Goal: Task Accomplishment & Management: Complete application form

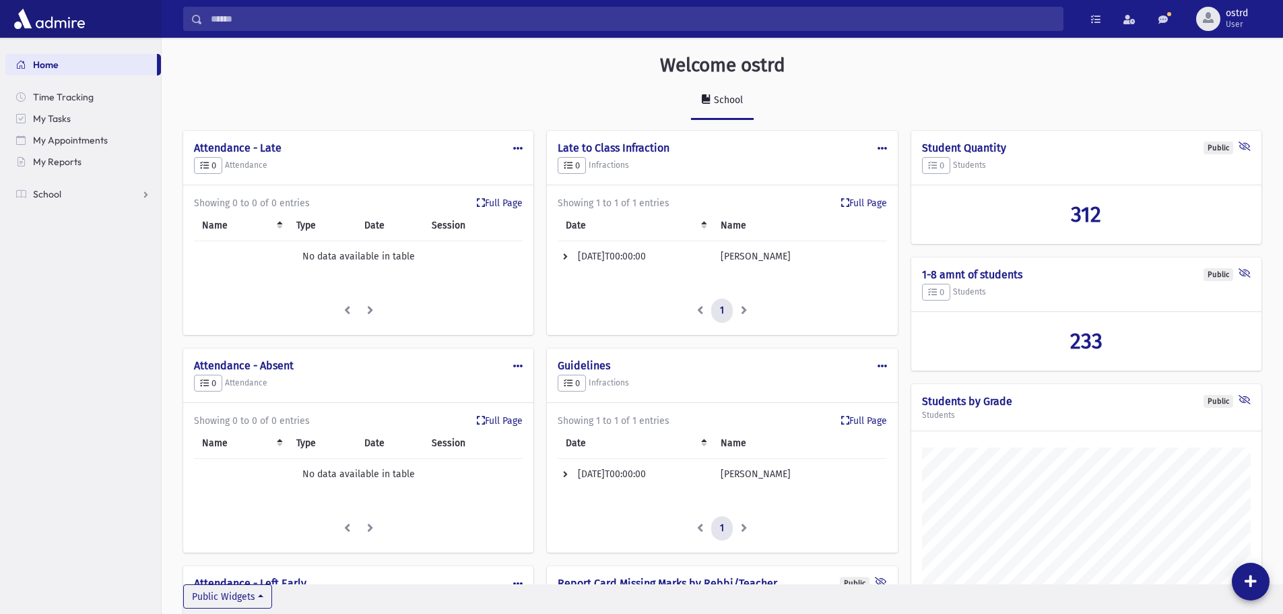
scroll to position [841, 1121]
click at [50, 194] on span "School" at bounding box center [47, 194] width 28 height 12
click at [67, 280] on span "Infractions" at bounding box center [63, 280] width 46 height 12
click at [69, 302] on span "Entry" at bounding box center [62, 302] width 23 height 12
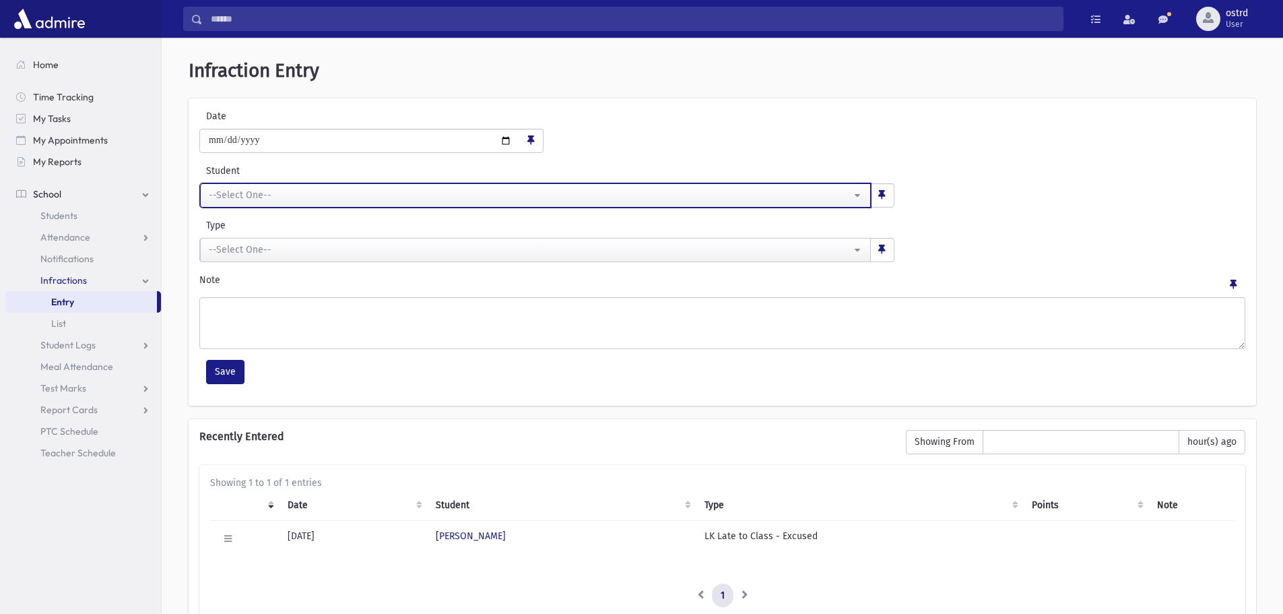
click at [235, 198] on div "--Select One--" at bounding box center [530, 195] width 642 height 14
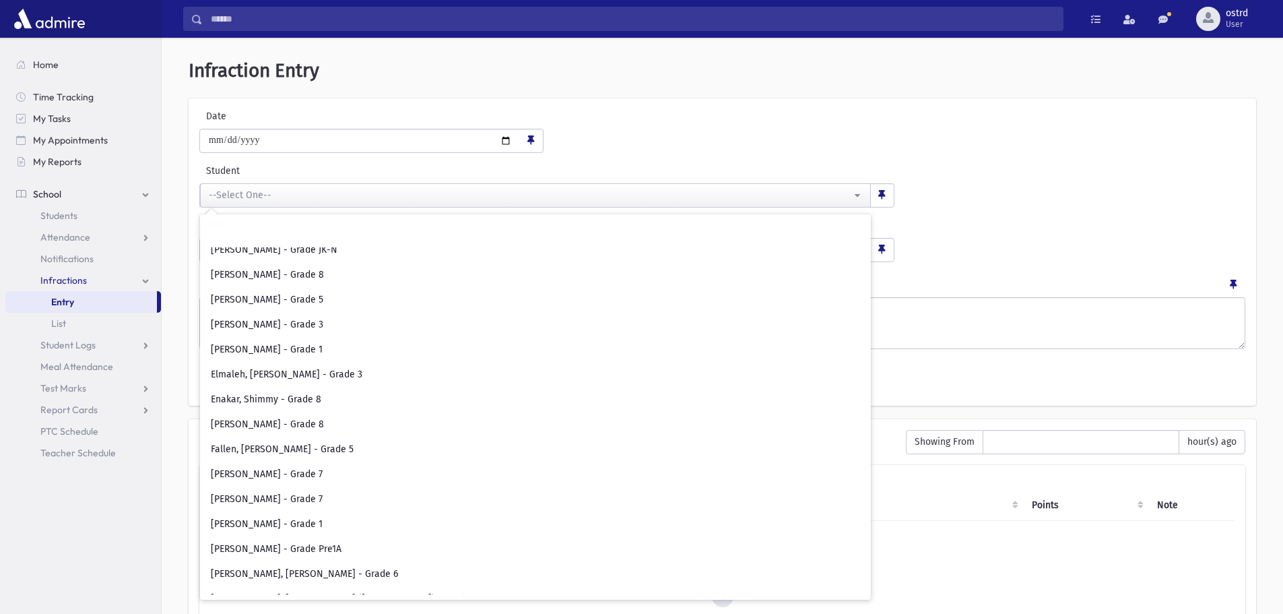
scroll to position [1751, 0]
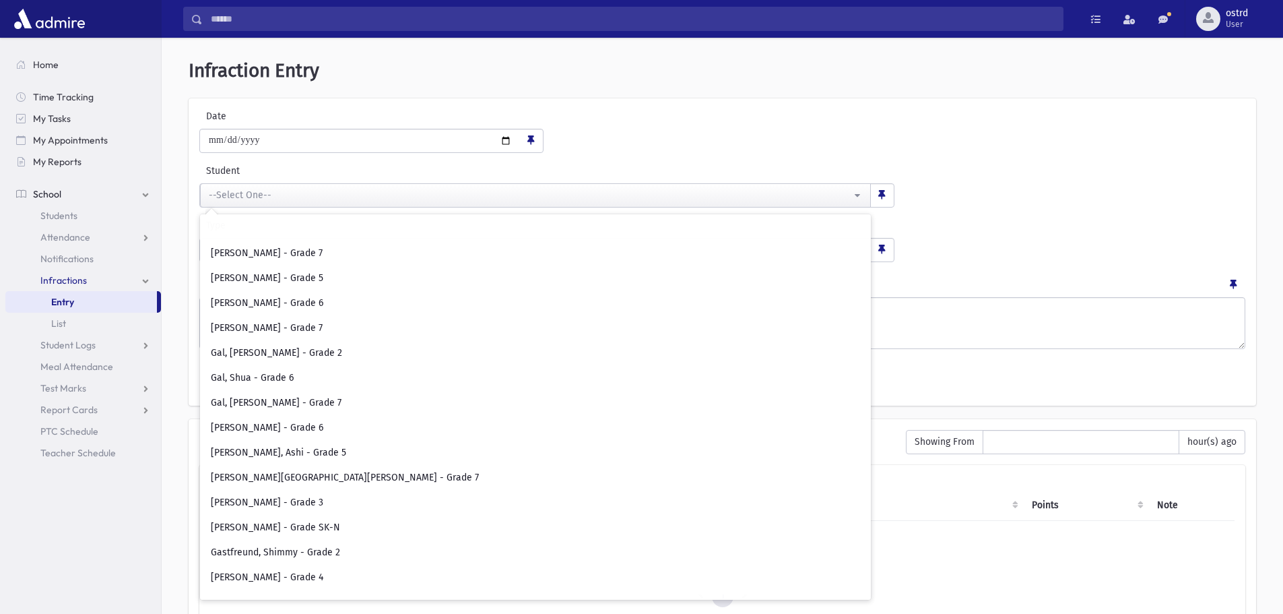
click at [605, 141] on div "**********" at bounding box center [722, 131] width 1053 height 44
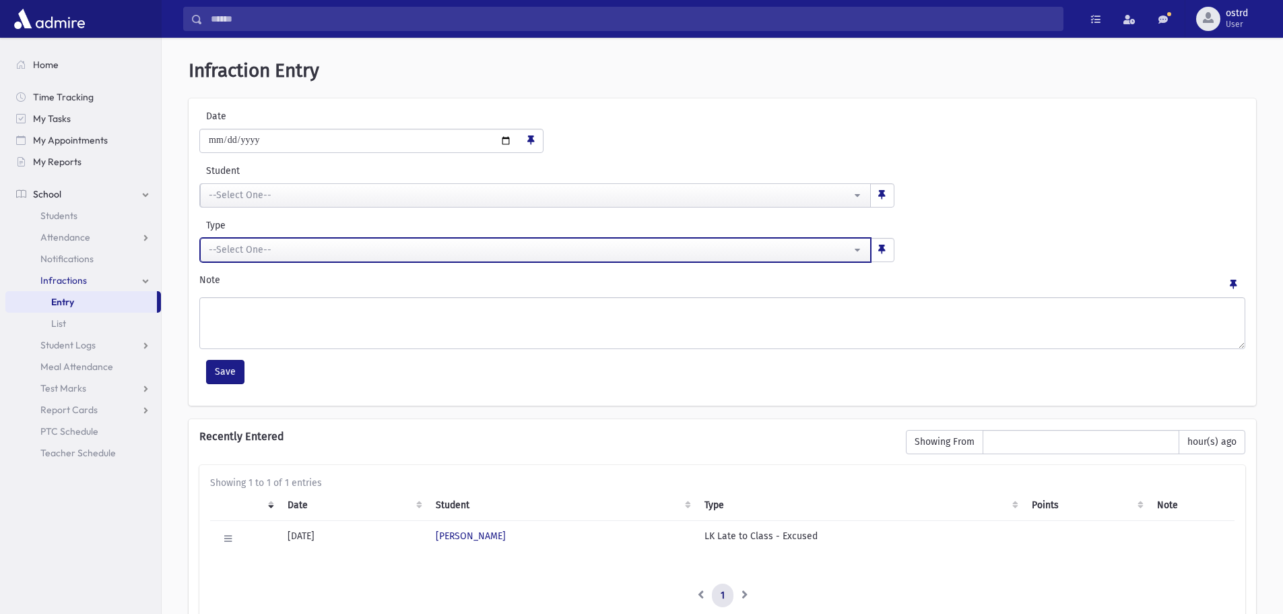
click at [344, 253] on div "--Select One--" at bounding box center [530, 249] width 642 height 14
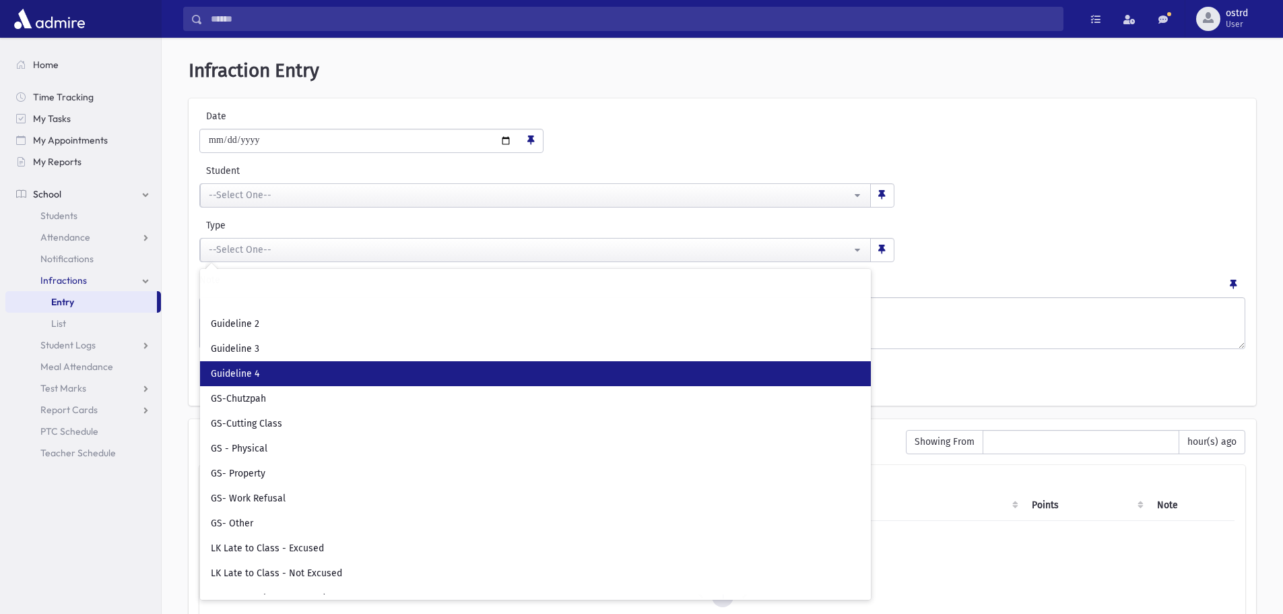
scroll to position [81, 0]
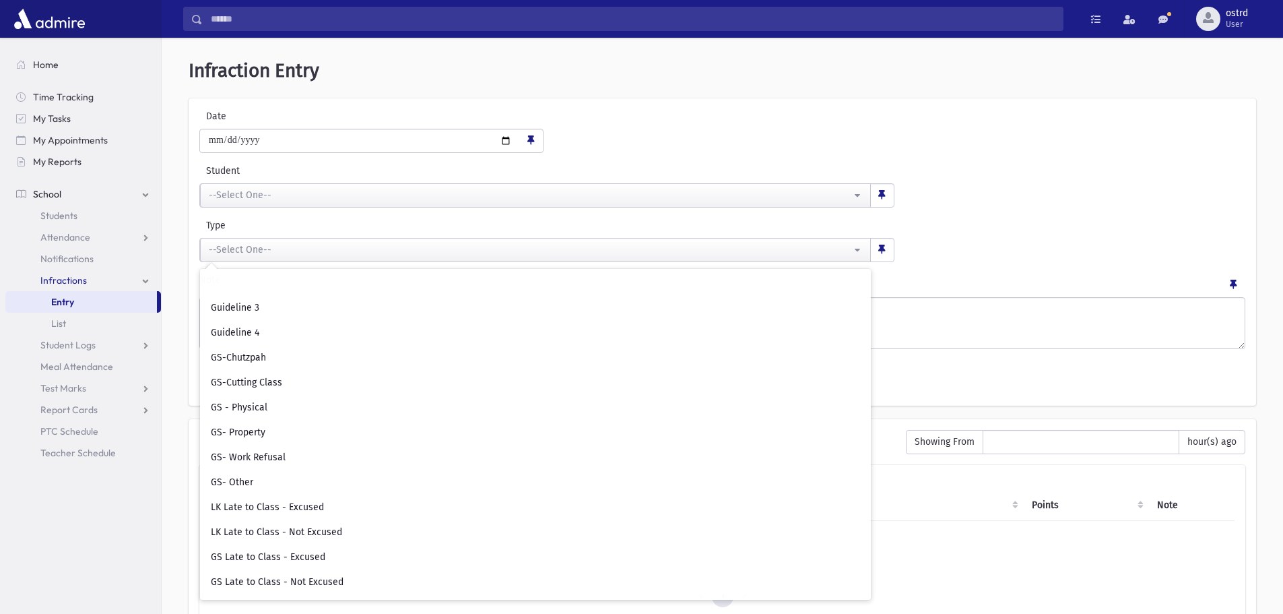
click at [597, 120] on div "**********" at bounding box center [722, 131] width 1053 height 44
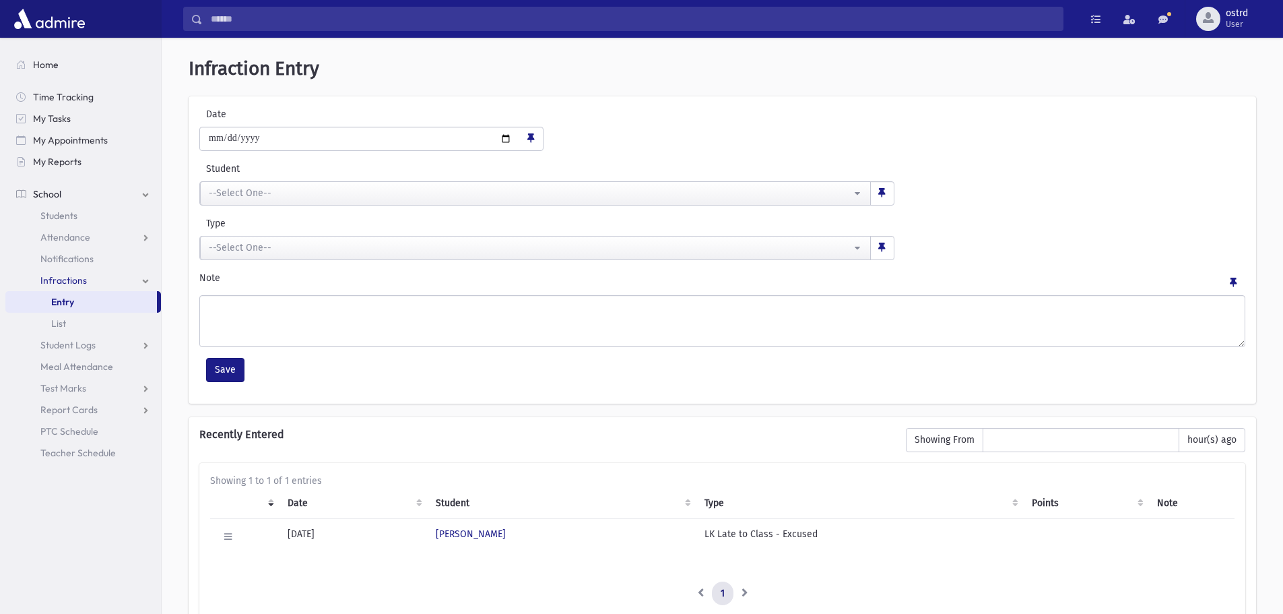
scroll to position [0, 0]
click at [62, 323] on span "List" at bounding box center [58, 323] width 15 height 12
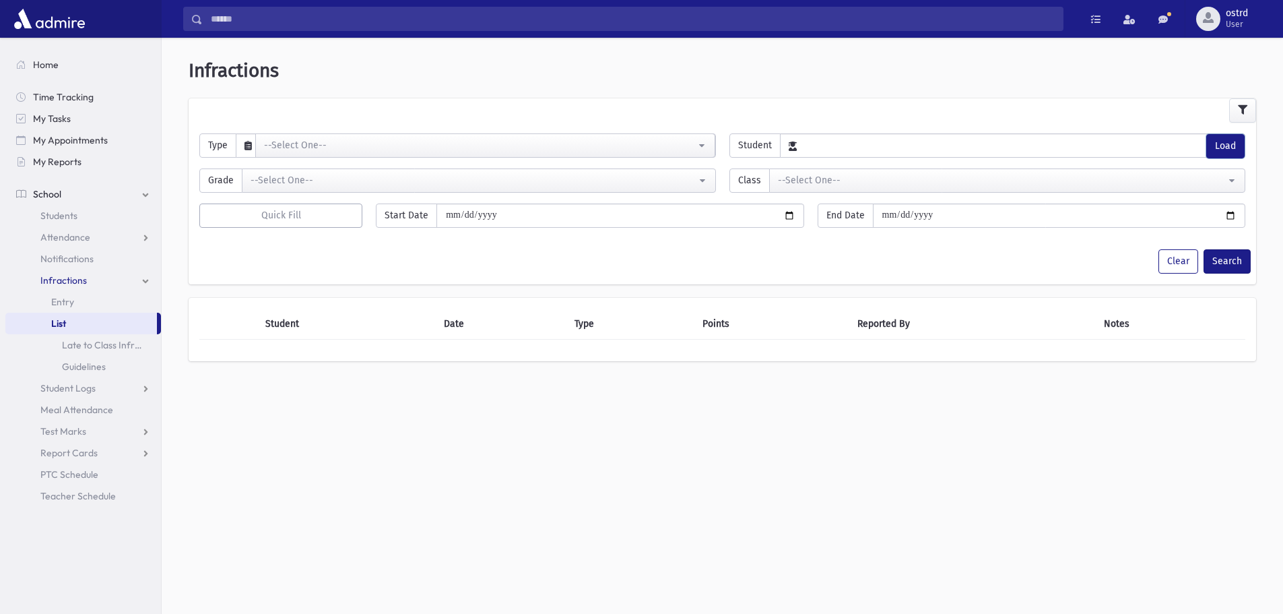
click at [1222, 147] on button "Load" at bounding box center [1225, 146] width 38 height 24
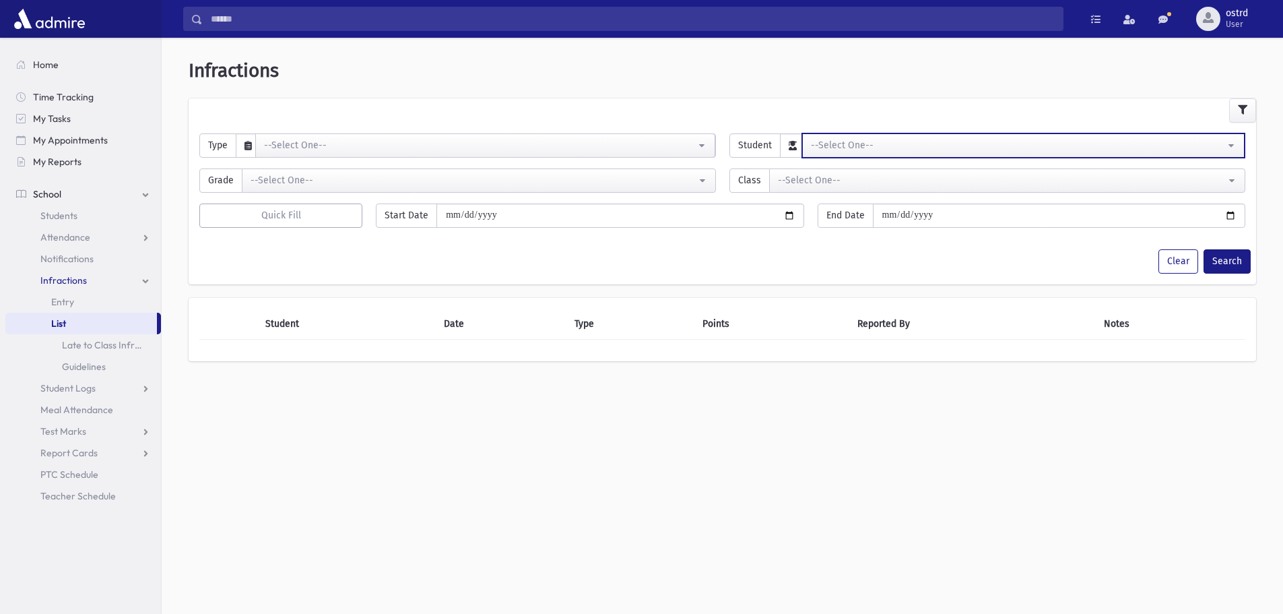
click at [1085, 152] on div "--Select One--" at bounding box center [1018, 145] width 415 height 14
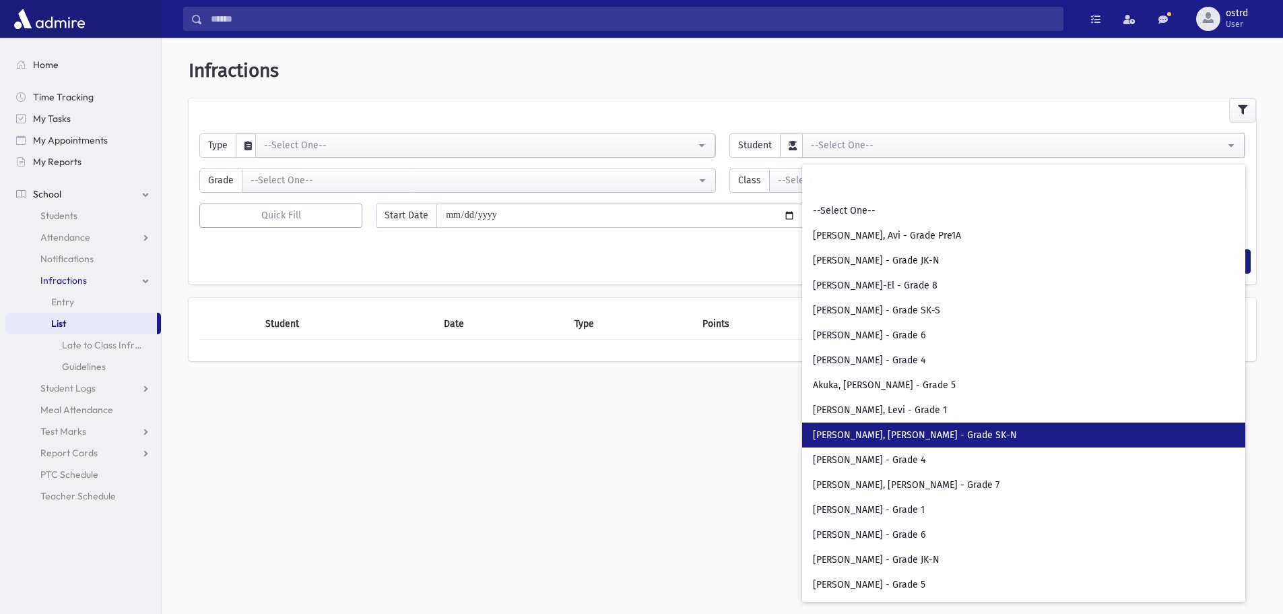
click at [863, 438] on span "[PERSON_NAME], [PERSON_NAME] - Grade SK-N" at bounding box center [915, 434] width 204 height 13
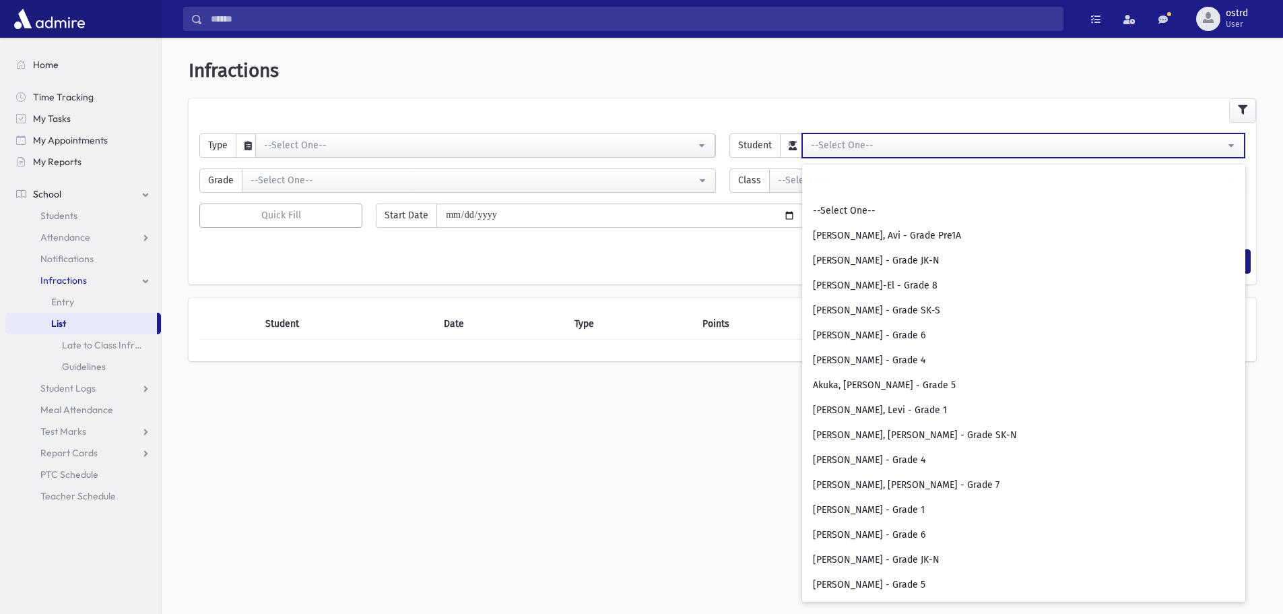
select select "****"
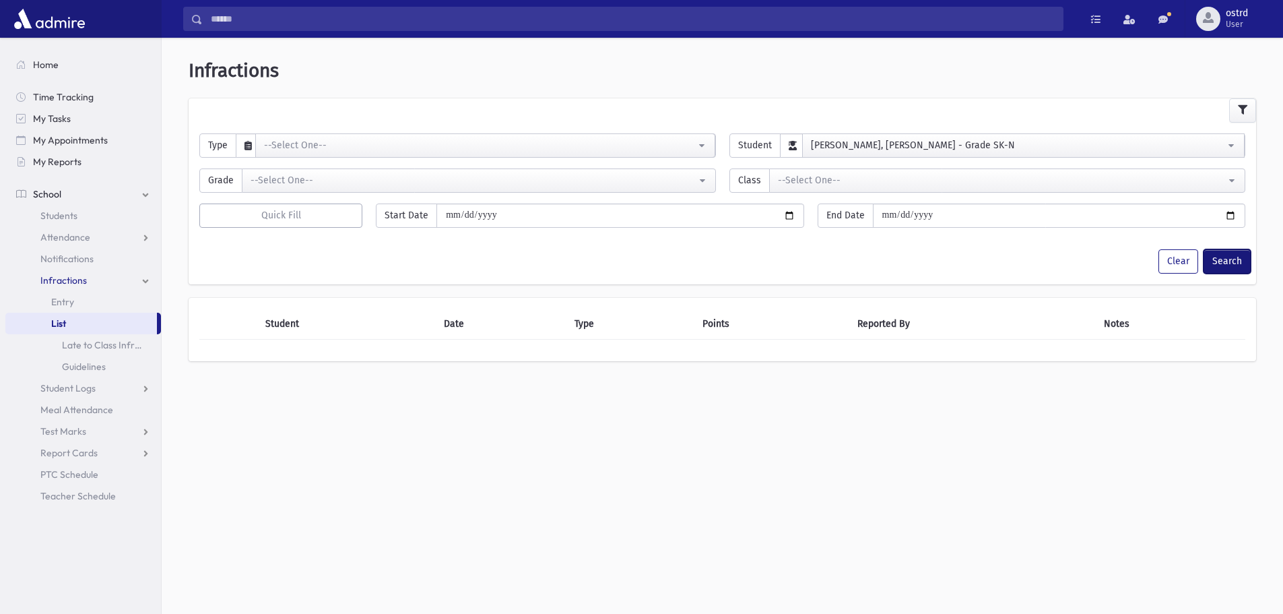
click at [1226, 257] on button "Search" at bounding box center [1226, 261] width 47 height 24
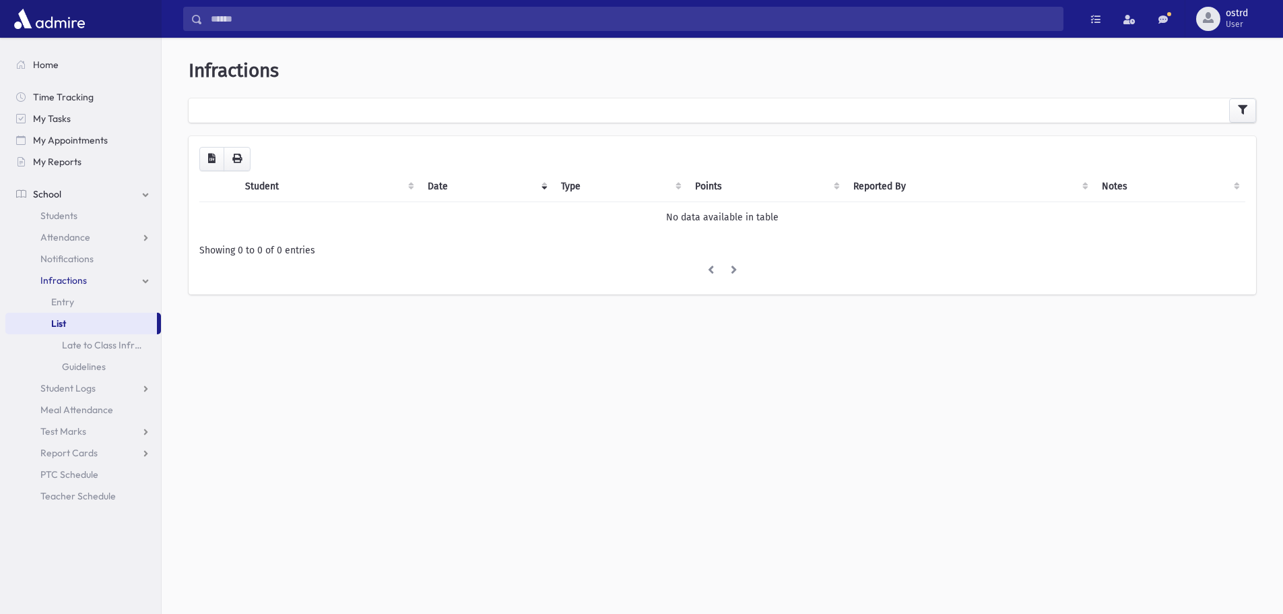
click at [48, 193] on span "School" at bounding box center [47, 194] width 28 height 12
click at [39, 63] on span "Home" at bounding box center [46, 65] width 26 height 12
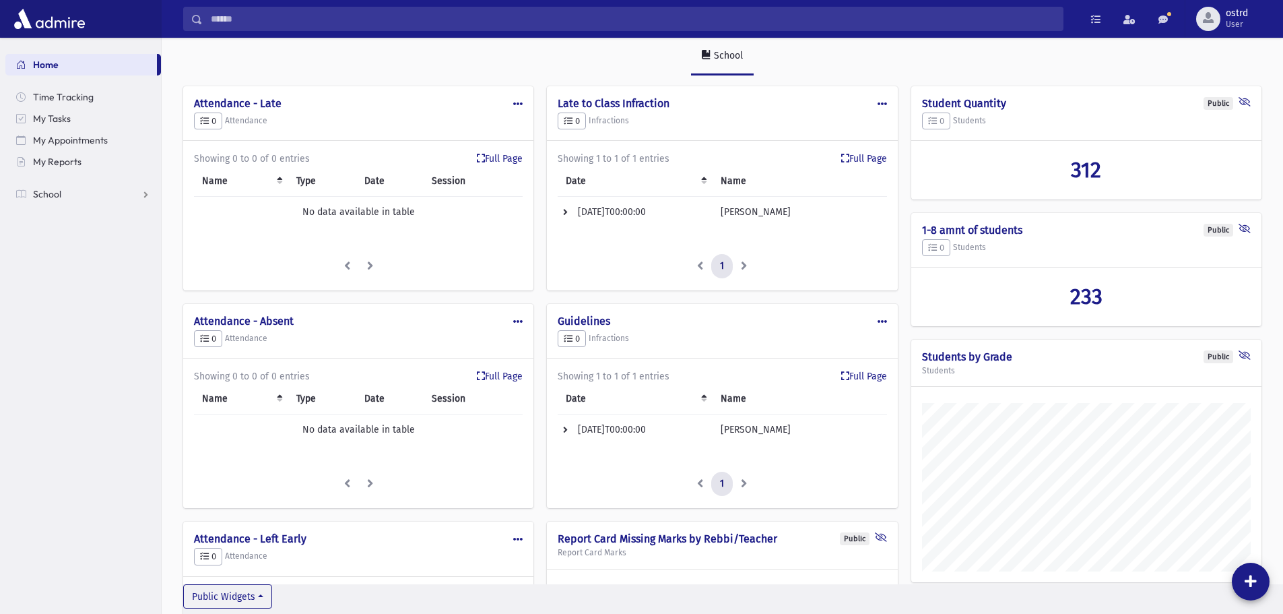
scroll to position [67, 0]
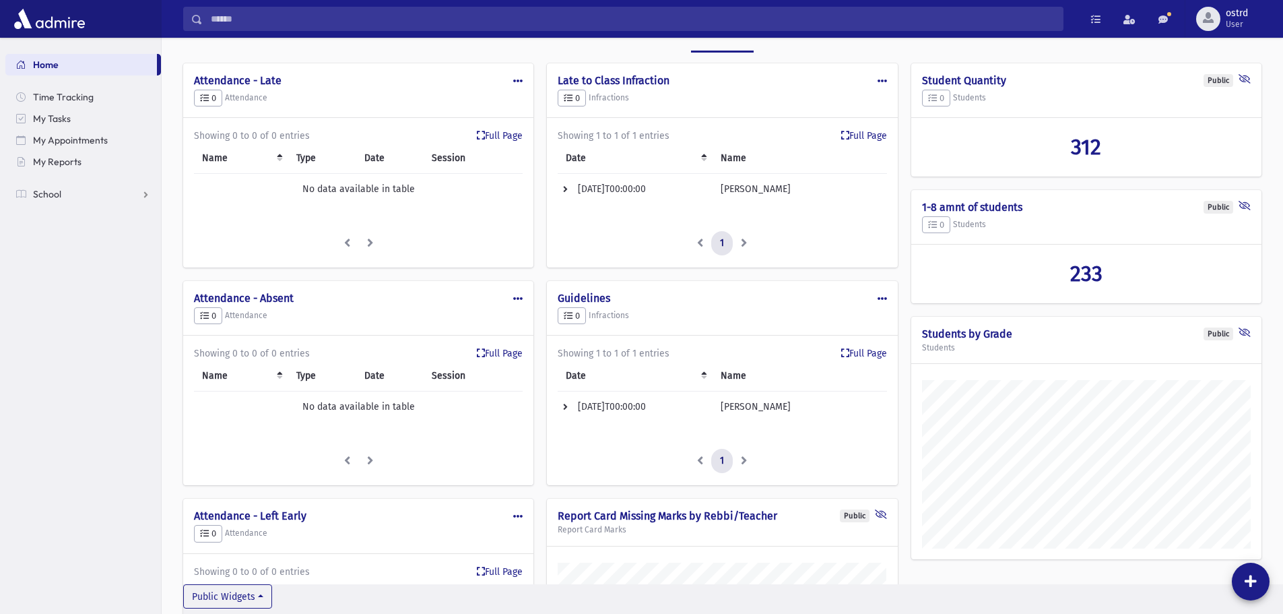
click at [742, 238] on li at bounding box center [744, 243] width 23 height 24
click at [705, 156] on th "Date" at bounding box center [635, 158] width 155 height 31
click at [880, 79] on span at bounding box center [881, 80] width 9 height 9
click at [737, 90] on h5 "0 Infractions" at bounding box center [722, 99] width 329 height 18
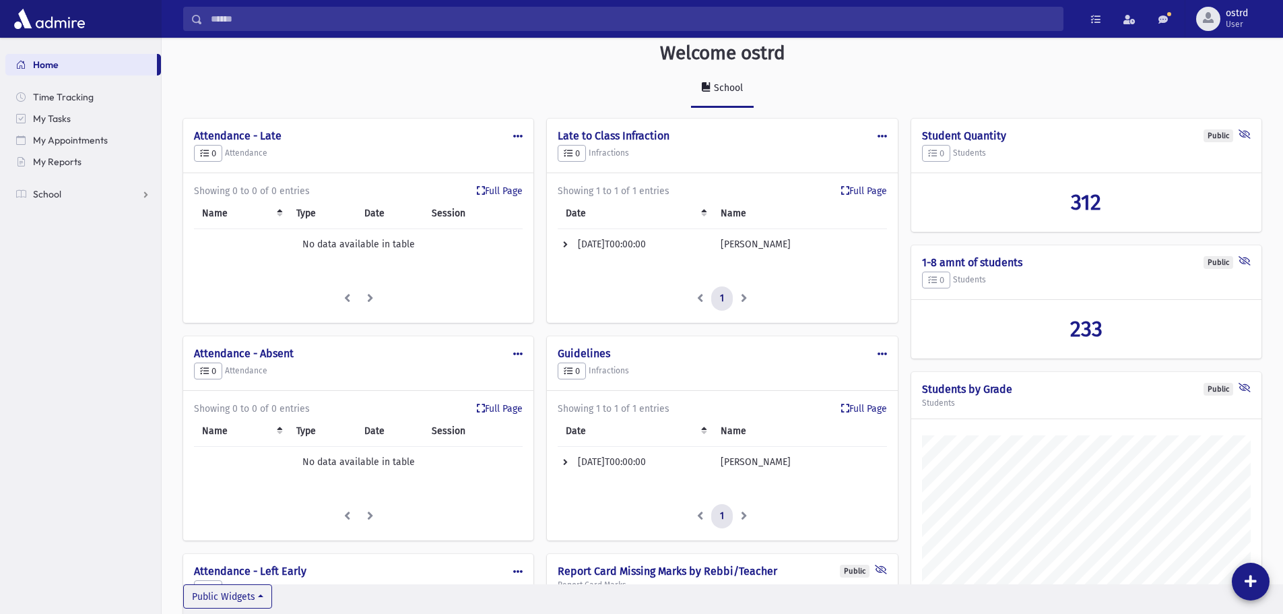
scroll to position [0, 0]
